Goal: Navigation & Orientation: Go to known website

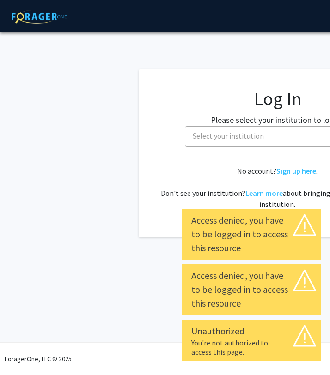
select select
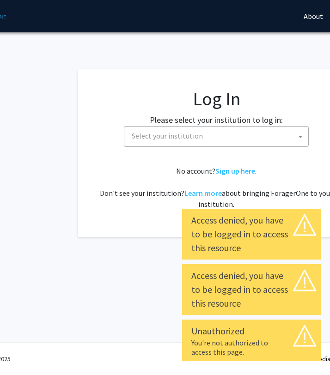
scroll to position [0, 114]
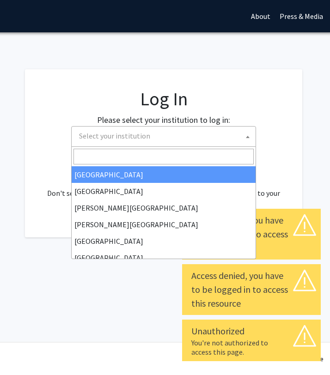
click at [218, 142] on span "Select your institution" at bounding box center [165, 136] width 180 height 19
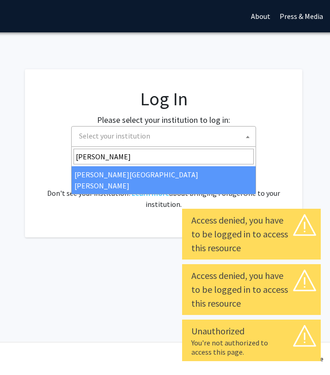
type input "john"
select select "1"
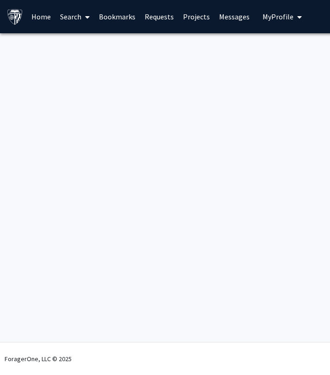
click at [206, 100] on div "Login Success Skip navigation Home Search Bookmarks Requests Projects Messages …" at bounding box center [277, 187] width 555 height 375
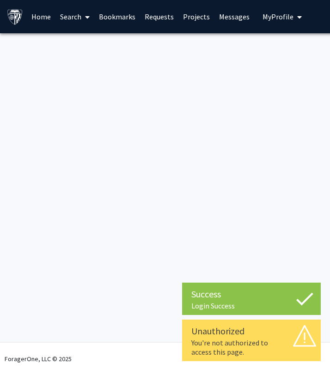
click at [41, 19] on link "Home" at bounding box center [41, 16] width 29 height 32
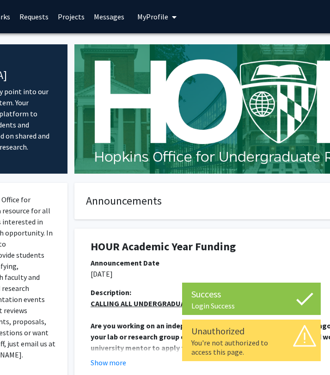
scroll to position [0, 129]
